Goal: Information Seeking & Learning: Check status

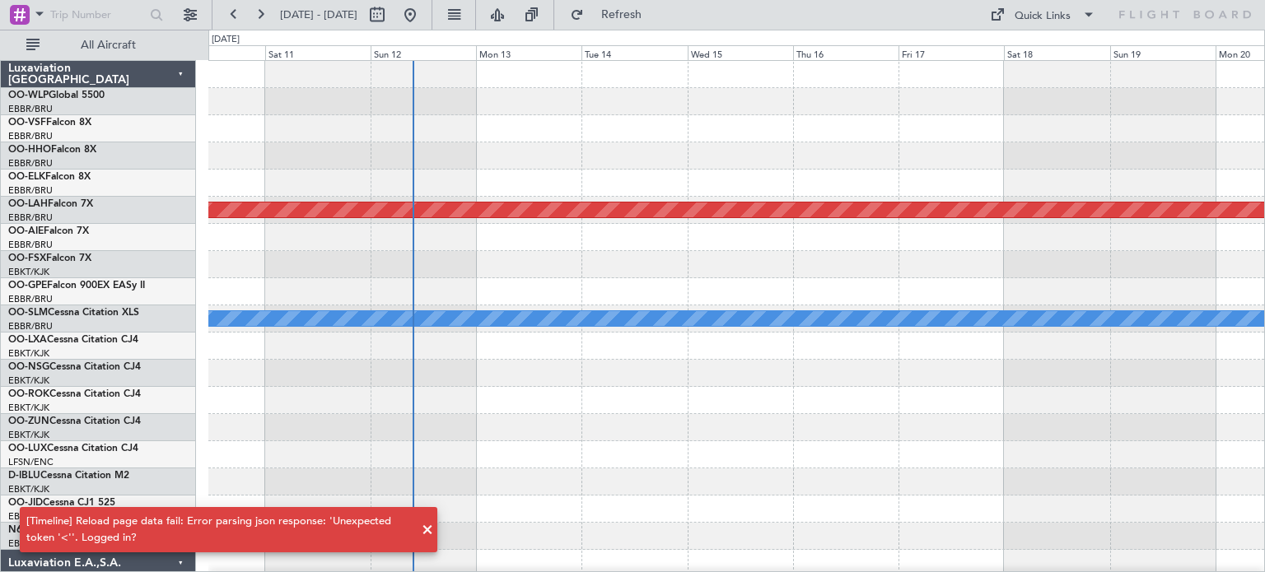
click at [949, 158] on div at bounding box center [736, 155] width 1056 height 27
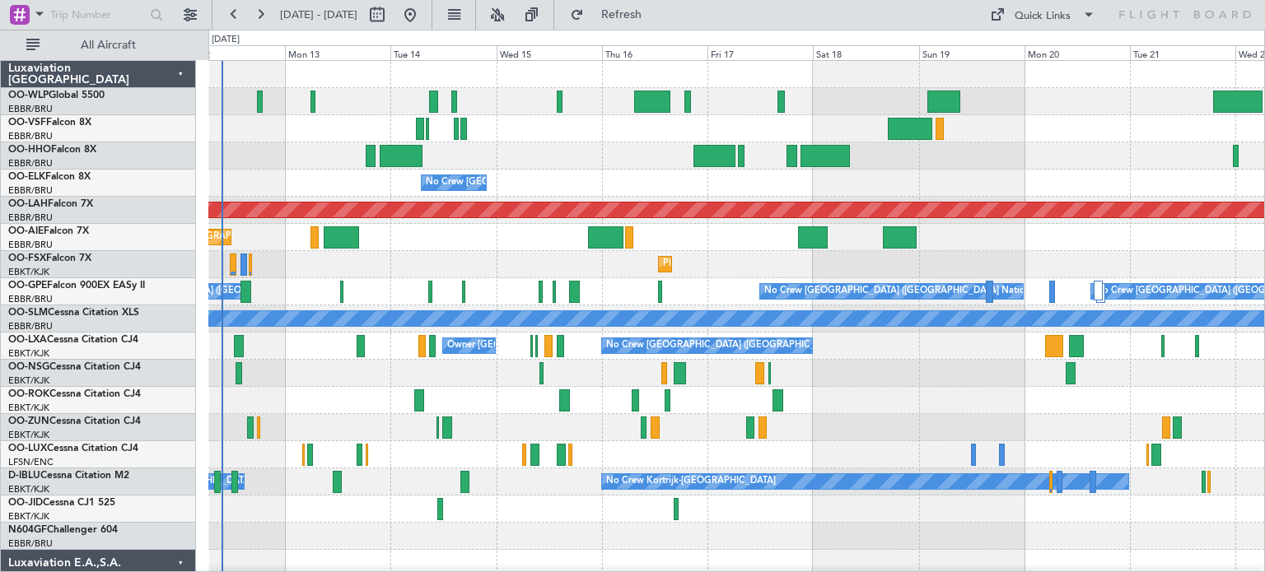
click at [455, 287] on div "No Crew Brussels (Brussels National) Planned Maint Alton-st Louis (St Louis Reg…" at bounding box center [736, 563] width 1056 height 1005
click at [390, 9] on button at bounding box center [377, 15] width 26 height 26
select select "10"
select select "2025"
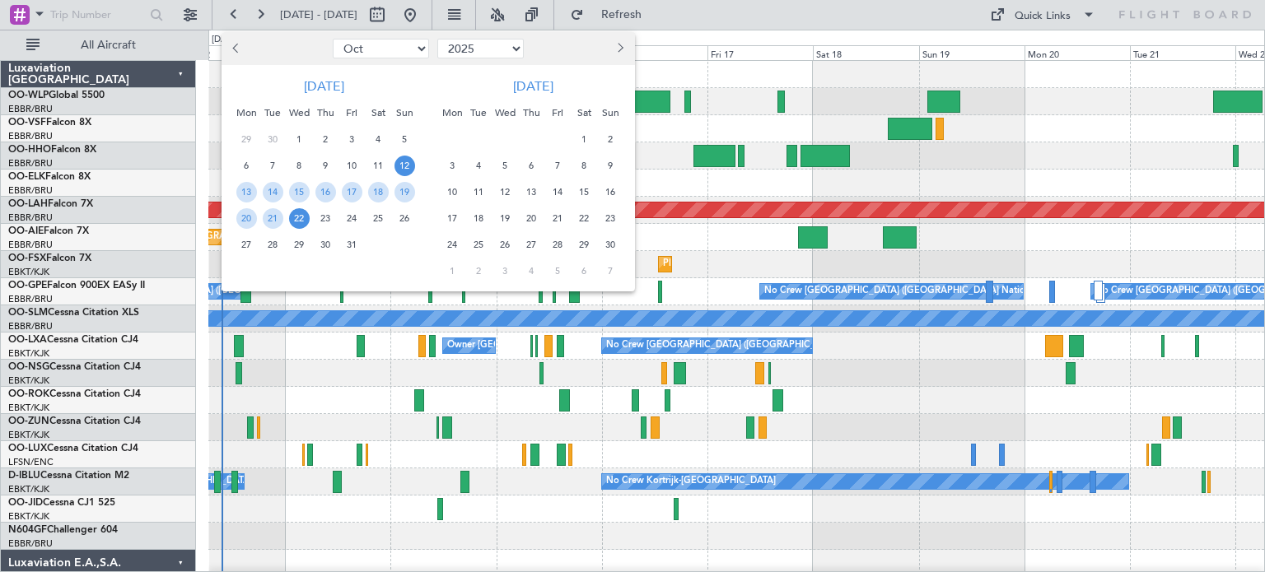
click at [401, 164] on span "12" at bounding box center [404, 166] width 21 height 21
click at [379, 189] on span "18" at bounding box center [378, 192] width 21 height 21
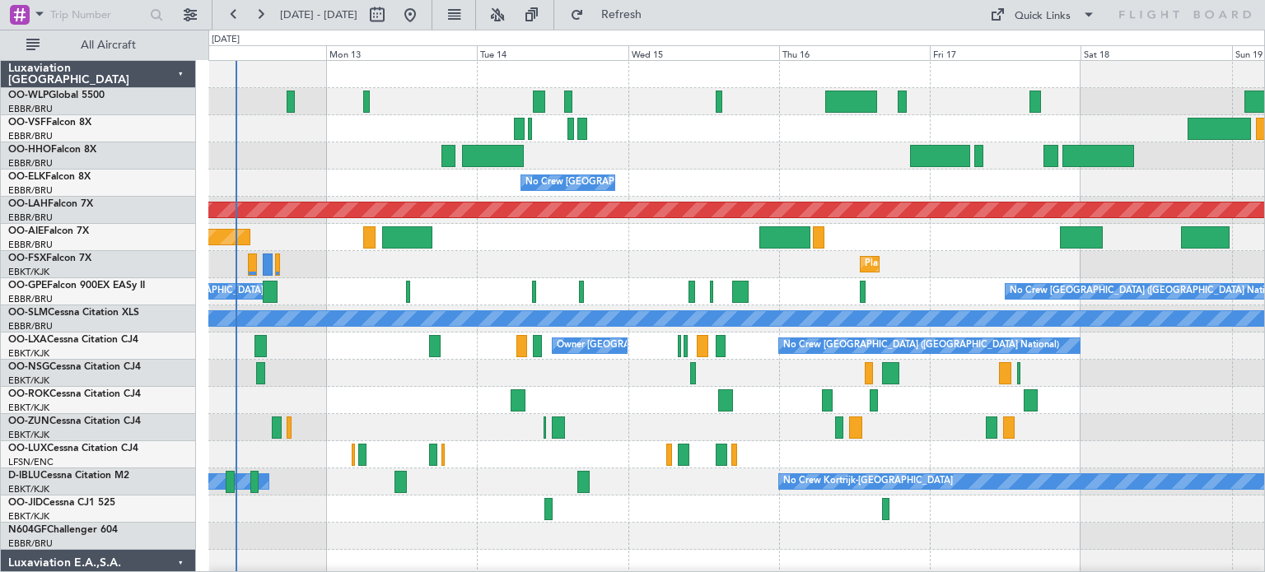
click at [692, 158] on div at bounding box center [736, 155] width 1056 height 27
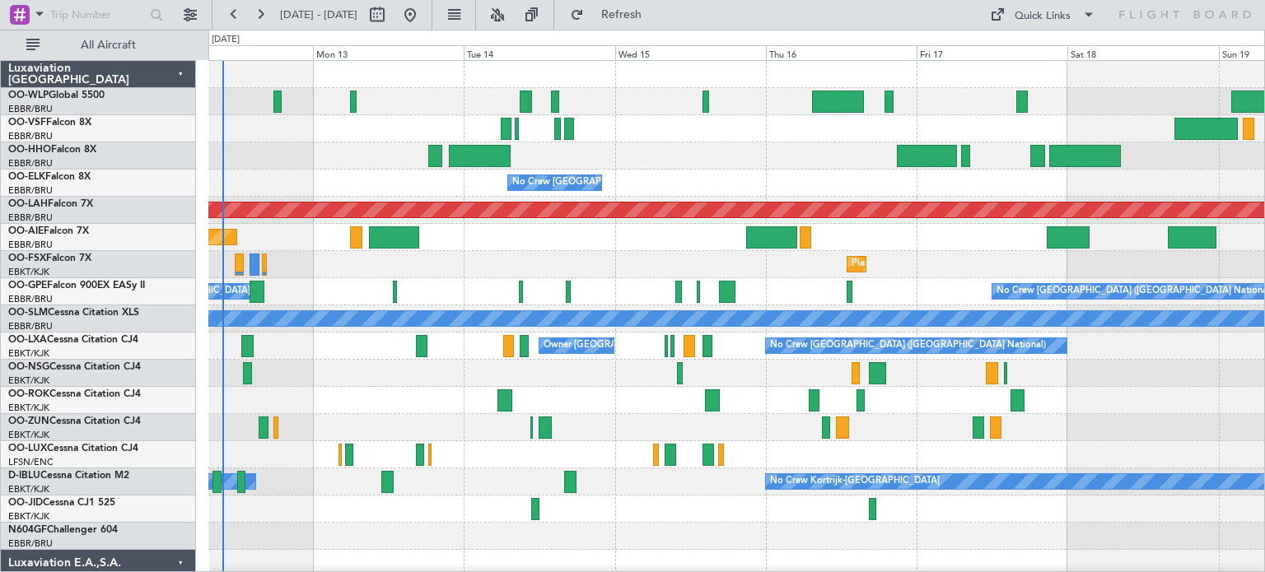
click at [560, 263] on div "Planned Maint Kortrijk-[GEOGRAPHIC_DATA]" at bounding box center [736, 264] width 1056 height 27
click at [511, 12] on button at bounding box center [497, 15] width 26 height 26
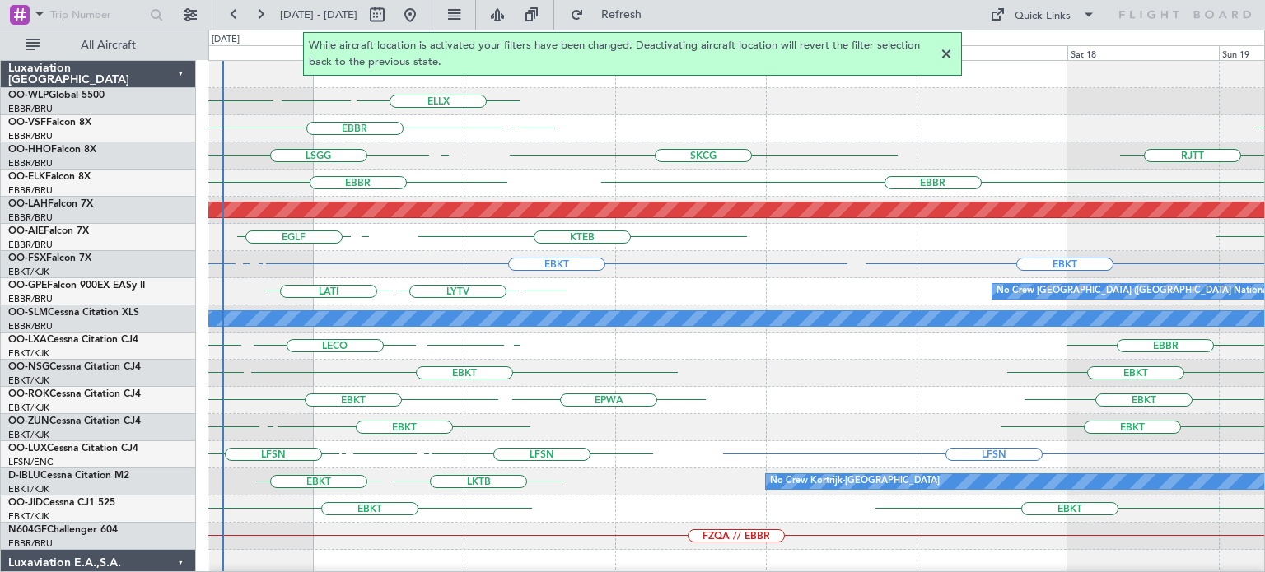
click at [945, 54] on div at bounding box center [946, 54] width 20 height 20
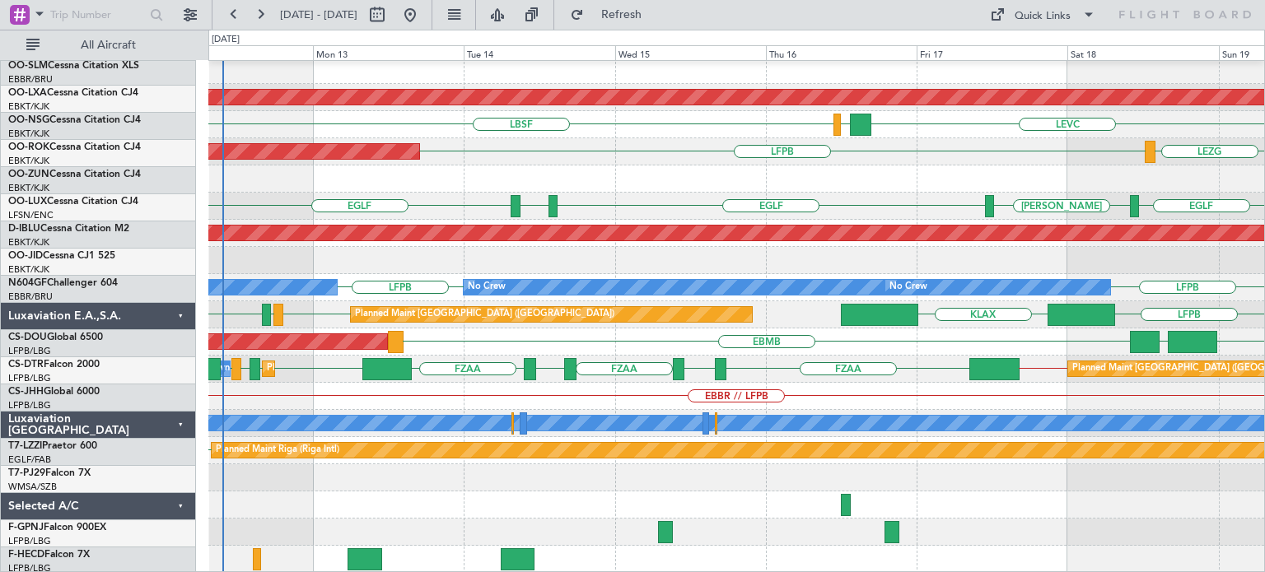
scroll to position [493, 0]
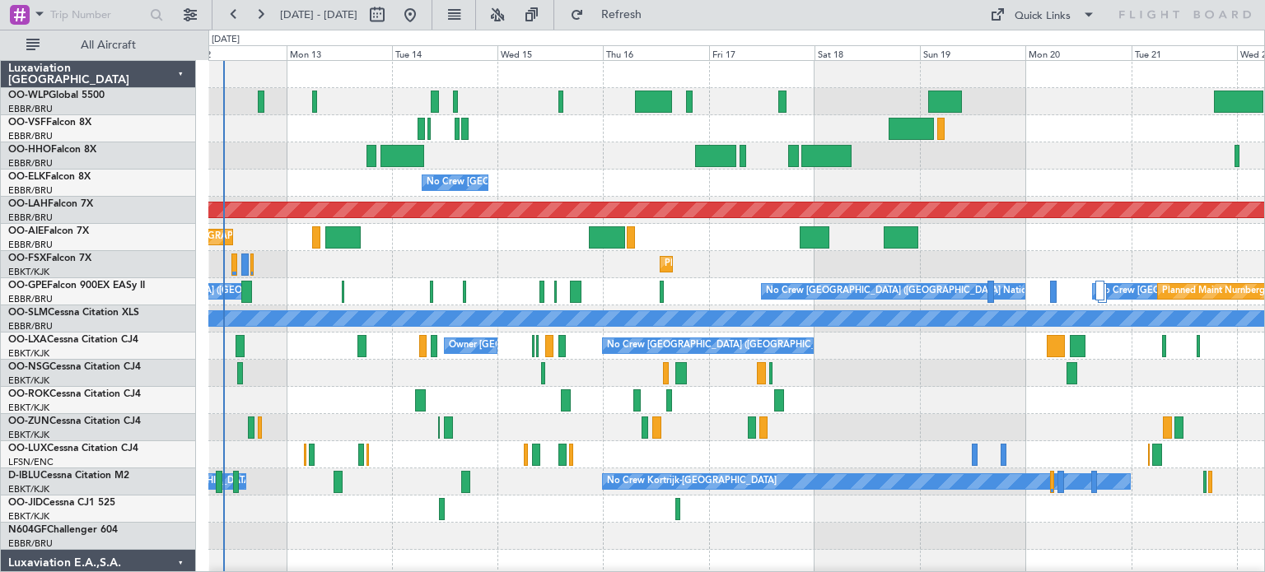
click at [295, 385] on div "No Crew [GEOGRAPHIC_DATA] ([GEOGRAPHIC_DATA] National) Planned [GEOGRAPHIC_DATA…" at bounding box center [736, 563] width 1056 height 1005
click at [511, 15] on button at bounding box center [497, 15] width 26 height 26
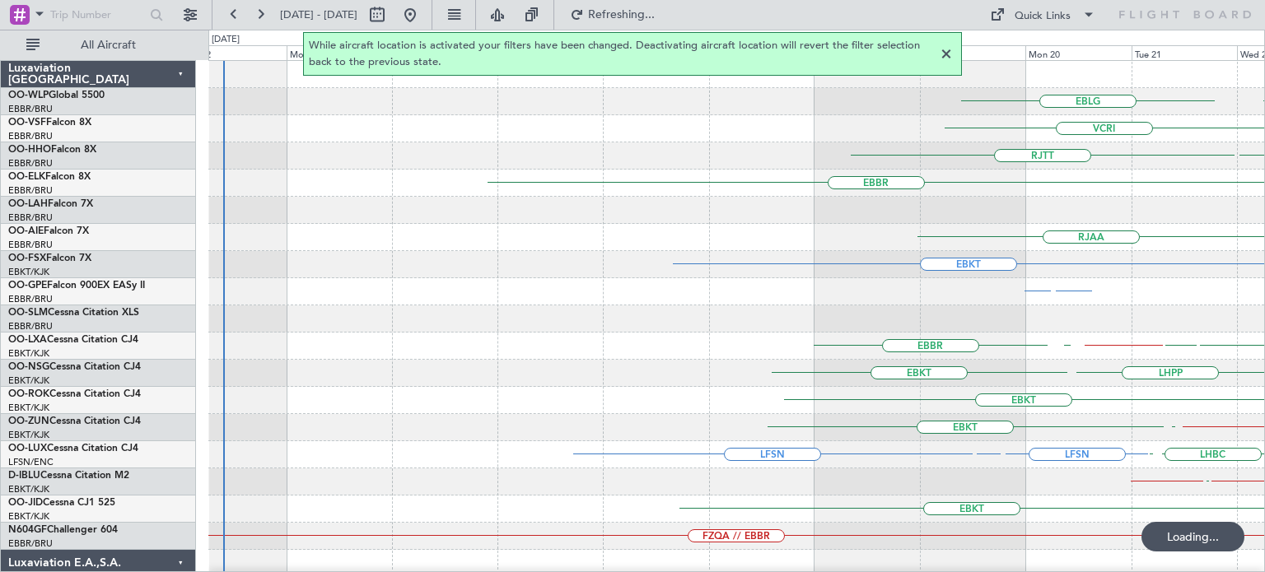
click at [949, 53] on div at bounding box center [946, 54] width 20 height 20
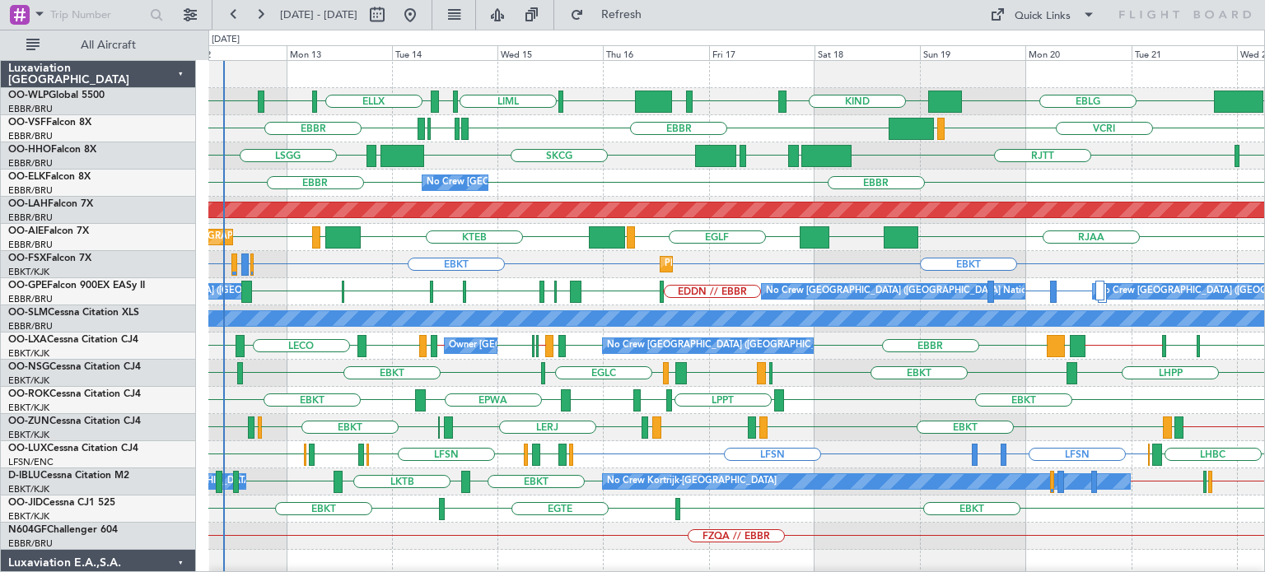
click at [646, 176] on div "EBBR EBBR No Crew Brussels (Brussels National)" at bounding box center [736, 183] width 1056 height 27
click at [401, 246] on div "RJAA UZSS EGLF LOWS KTEB LIMC EGLF Planned Maint London (Farnborough)" at bounding box center [736, 237] width 1056 height 27
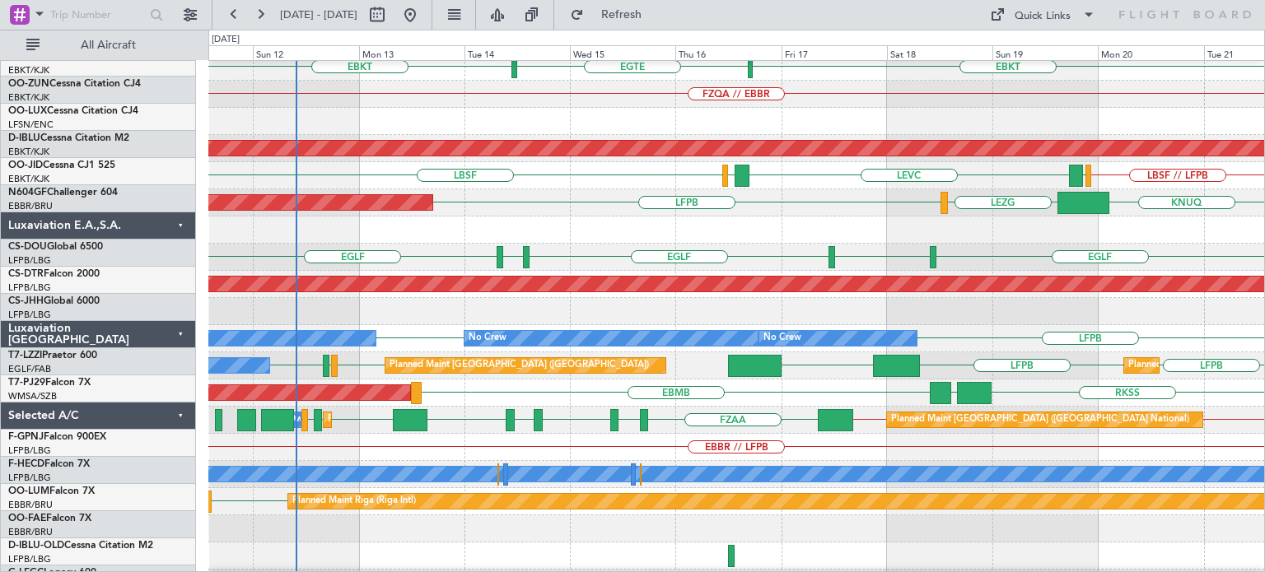
scroll to position [459, 0]
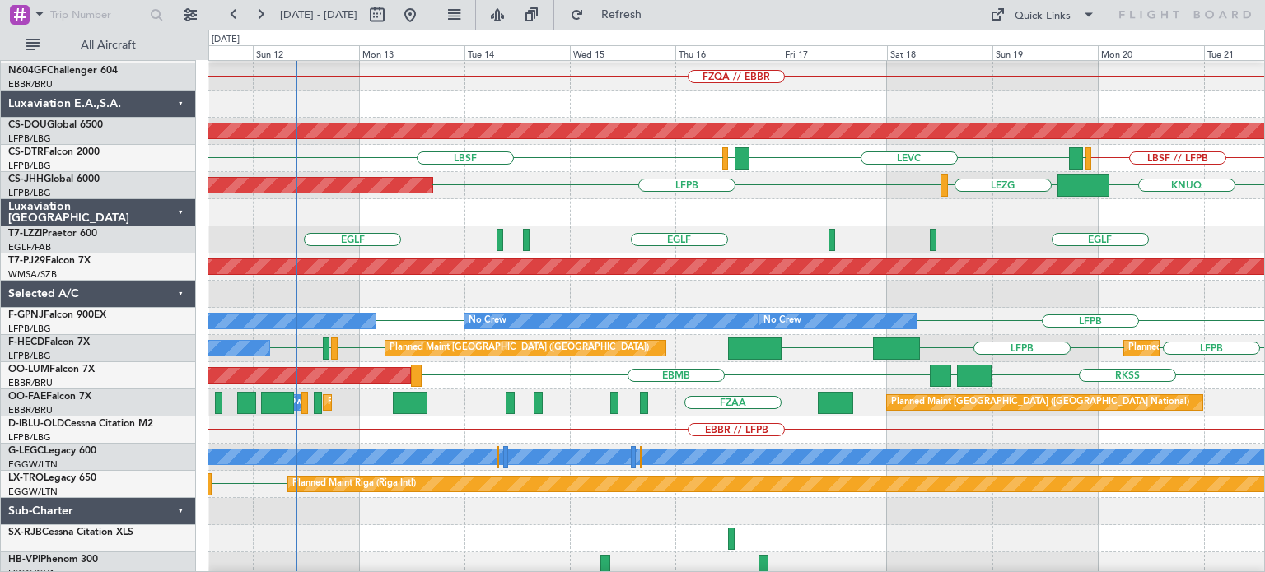
click at [473, 79] on div "FZQA // EBBR" at bounding box center [736, 76] width 1056 height 27
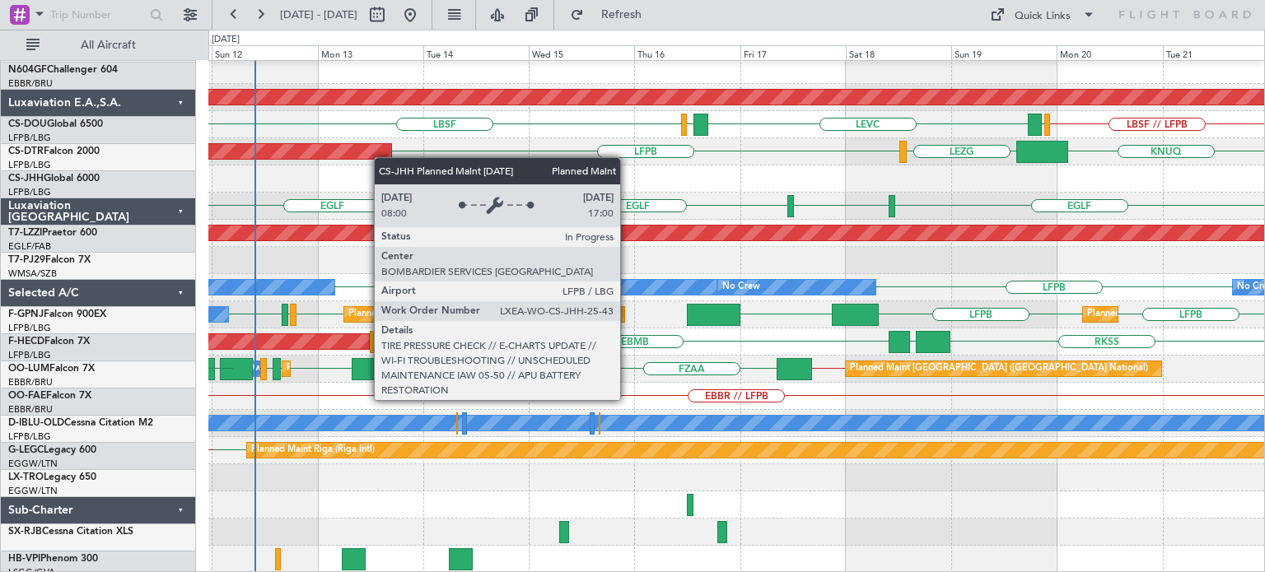
scroll to position [493, 0]
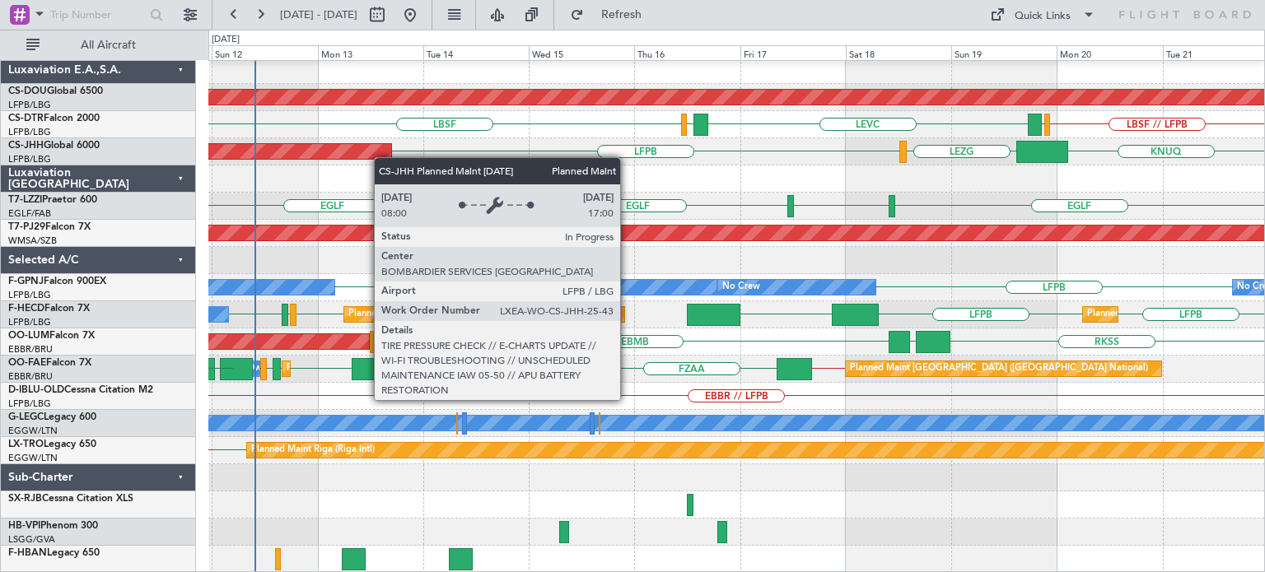
click at [383, 144] on div "FZQA // EBBR Planned Maint London (Biggin Hill) LBSF LBSF // LFPB LGAV LEVC LGA…" at bounding box center [736, 70] width 1056 height 1005
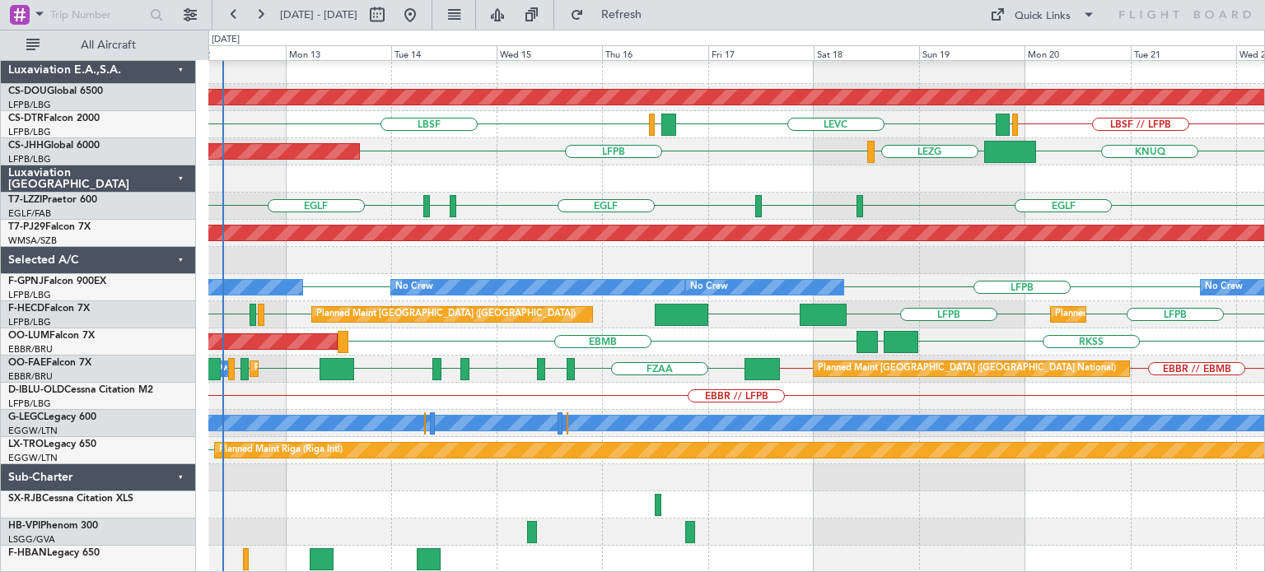
click at [553, 177] on div at bounding box center [736, 179] width 1056 height 27
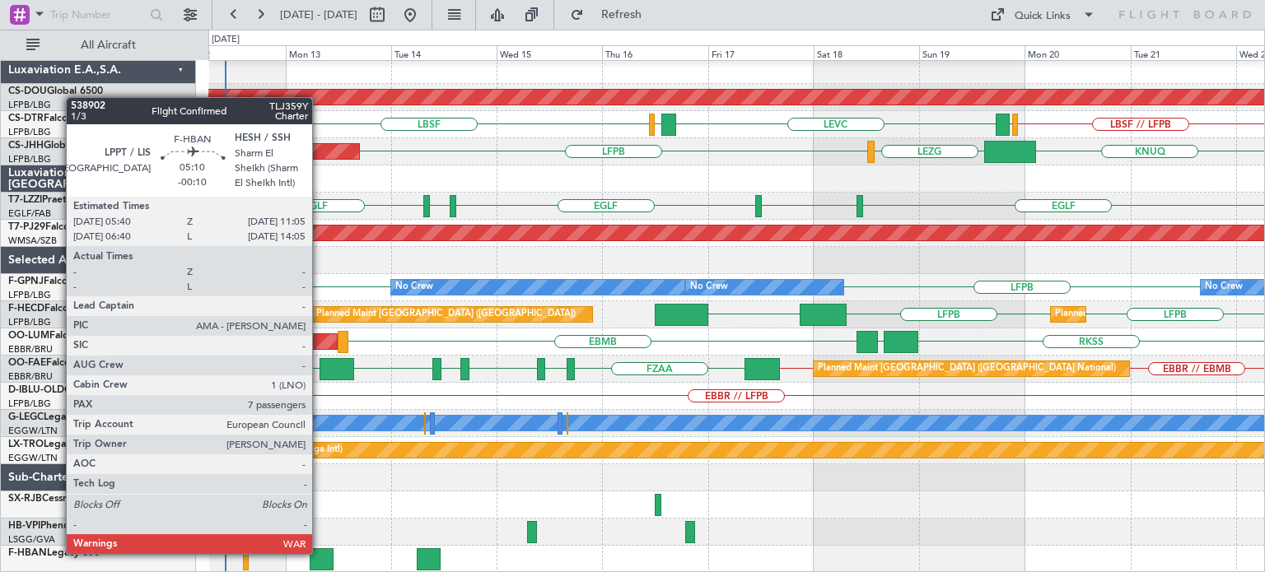
click at [319, 553] on div at bounding box center [322, 559] width 24 height 22
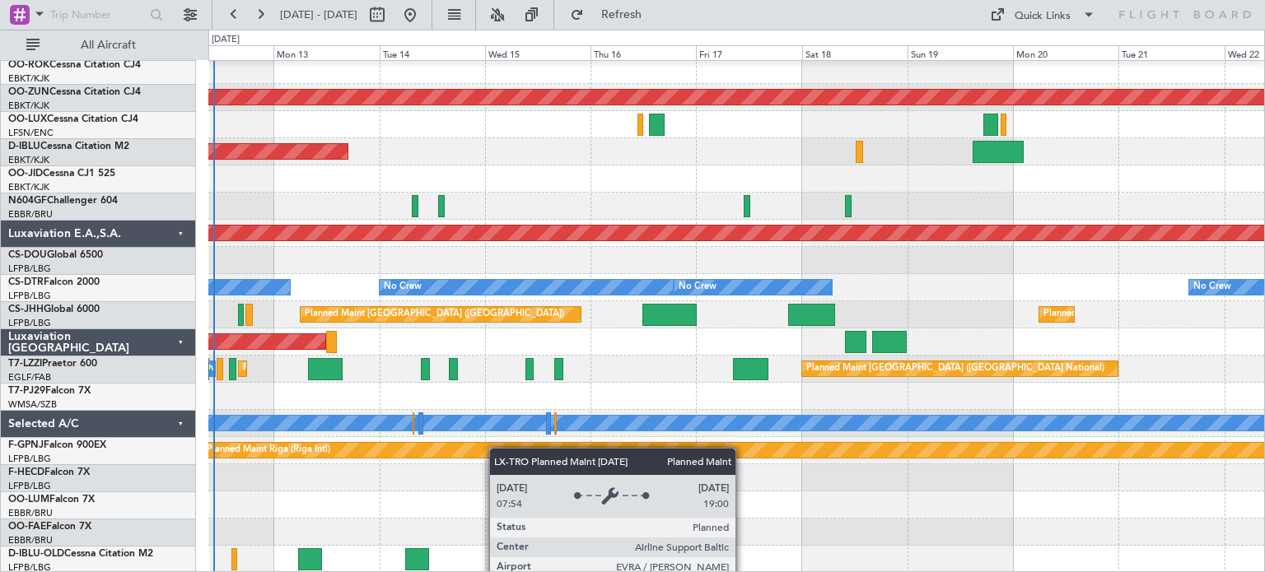
scroll to position [493, 0]
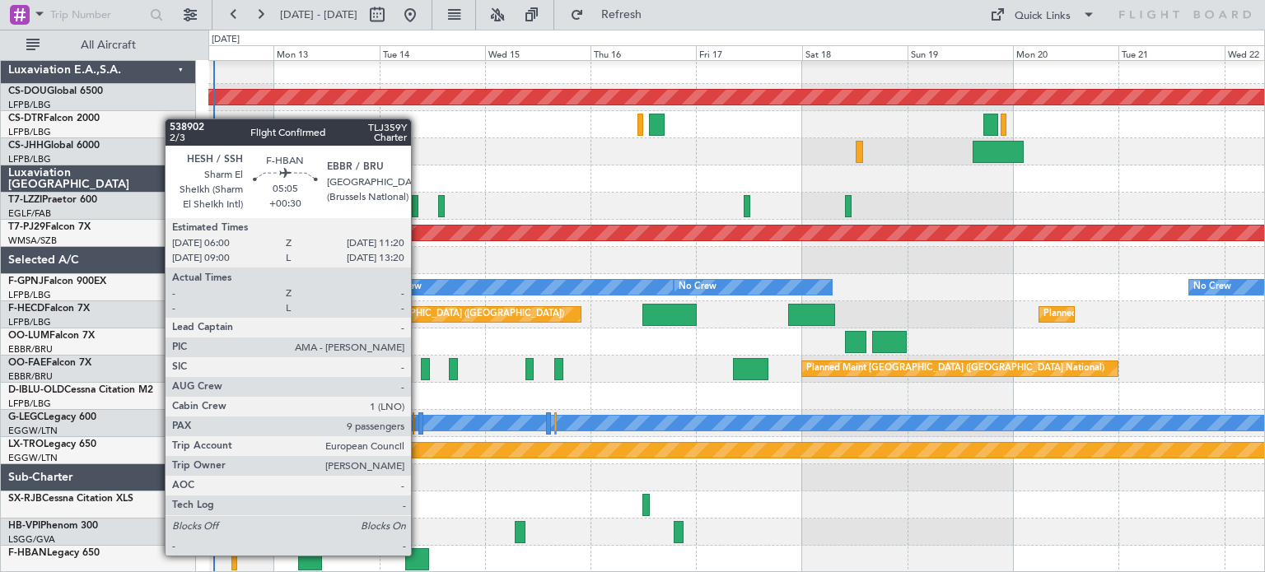
click at [418, 554] on div at bounding box center [417, 559] width 24 height 22
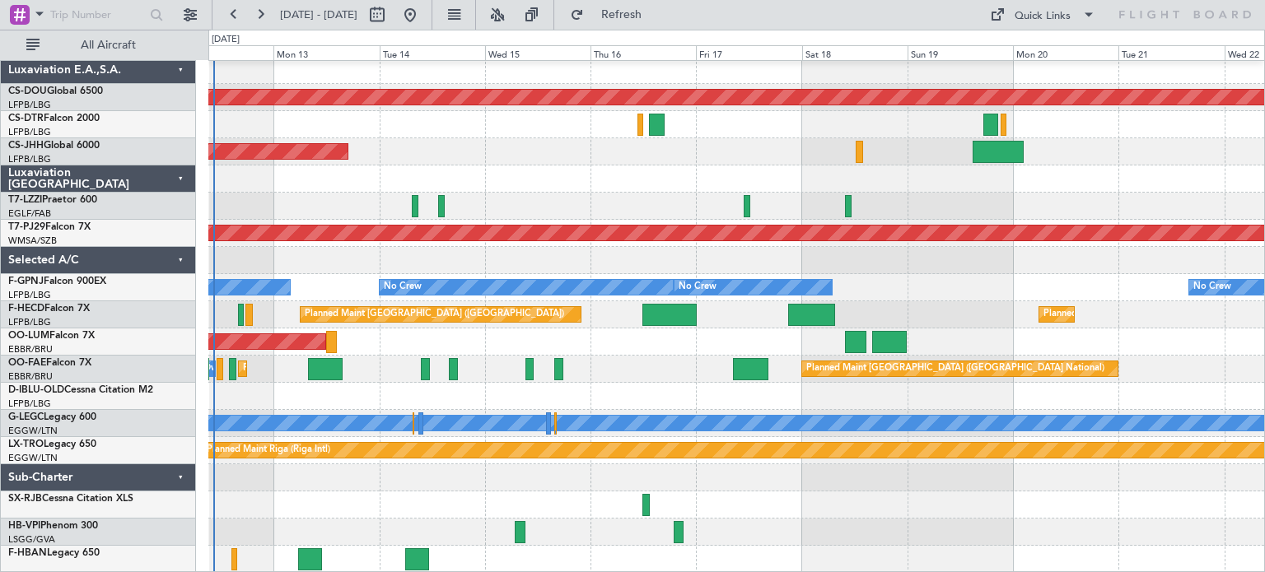
click at [585, 190] on div at bounding box center [736, 179] width 1056 height 27
